Goal: Task Accomplishment & Management: Use online tool/utility

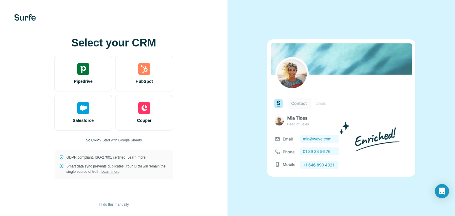
click at [116, 141] on span "Start with Google Sheets" at bounding box center [122, 140] width 39 height 5
